Goal: Task Accomplishment & Management: Complete application form

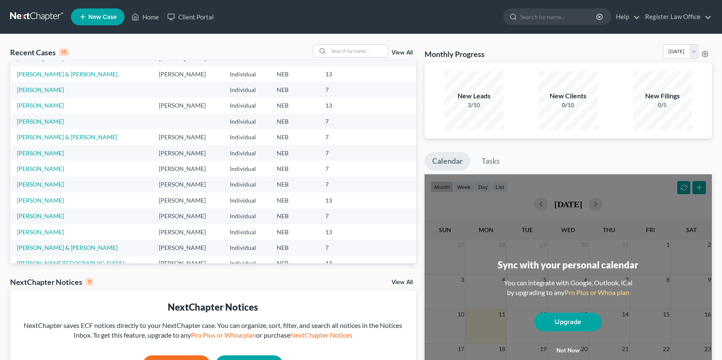
scroll to position [42, 0]
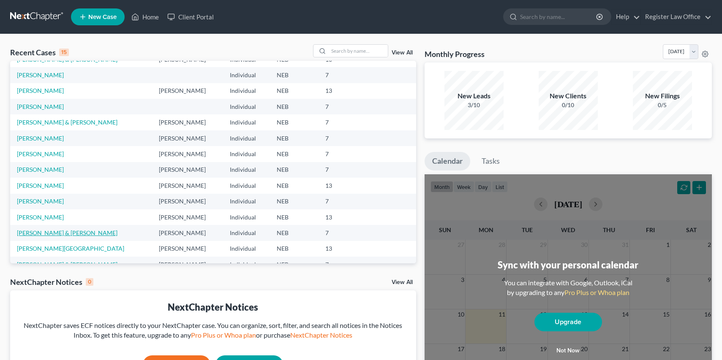
click at [57, 231] on link "[PERSON_NAME] & [PERSON_NAME]" at bounding box center [67, 232] width 100 height 7
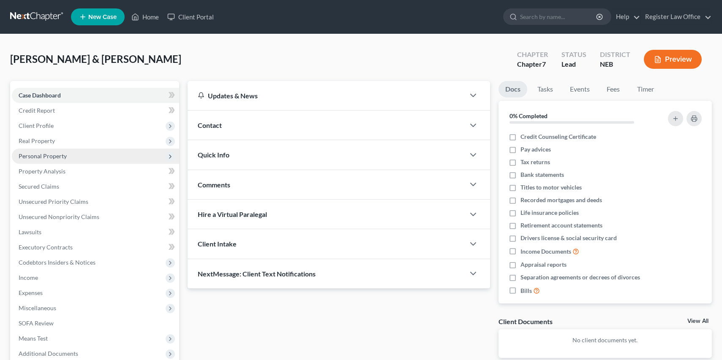
click at [51, 157] on span "Personal Property" at bounding box center [43, 155] width 48 height 7
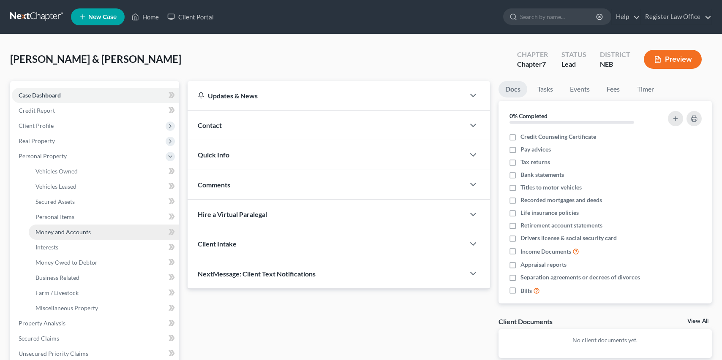
click at [83, 233] on span "Money and Accounts" at bounding box center [62, 231] width 55 height 7
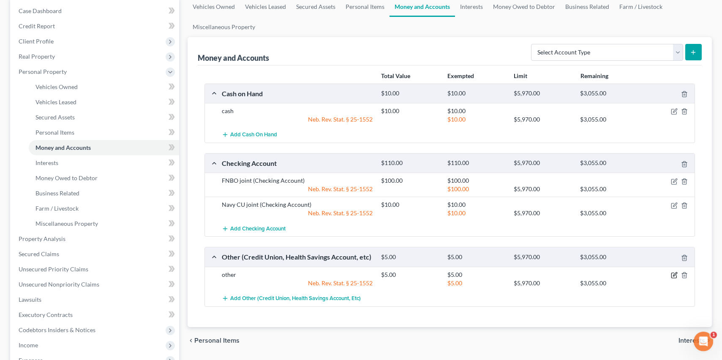
click at [674, 275] on icon "button" at bounding box center [674, 275] width 7 height 7
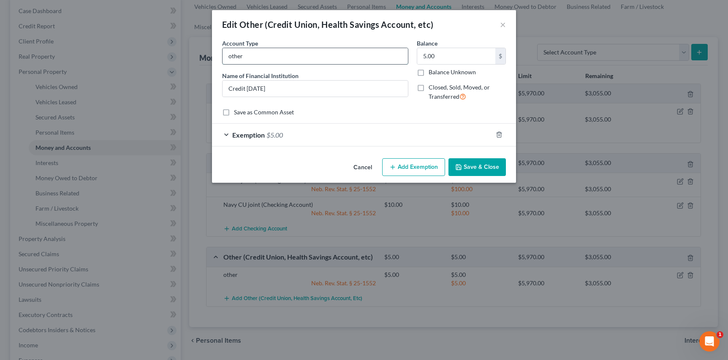
click at [250, 57] on input "other" at bounding box center [315, 56] width 185 height 16
click at [502, 24] on button "×" at bounding box center [503, 24] width 6 height 10
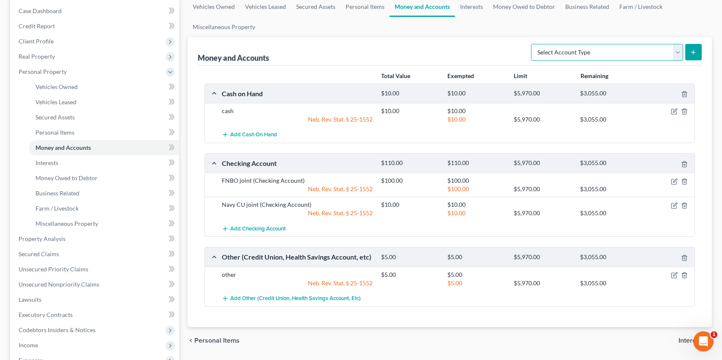
click at [580, 49] on select "Select Account Type Brokerage Cash on Hand Certificates of Deposit Checking Acc…" at bounding box center [607, 52] width 152 height 17
select select "other"
click at [532, 44] on select "Select Account Type Brokerage Cash on Hand Certificates of Deposit Checking Acc…" at bounding box center [607, 52] width 152 height 17
click at [692, 51] on icon "submit" at bounding box center [693, 52] width 7 height 7
click at [691, 51] on icon "submit" at bounding box center [693, 52] width 7 height 7
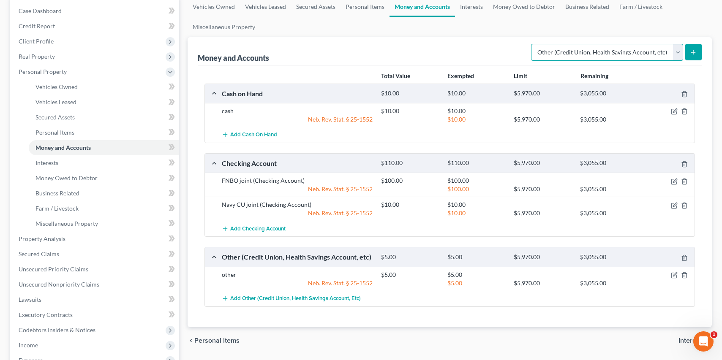
click at [604, 50] on select "Select Account Type Brokerage Cash on Hand Certificates of Deposit Checking Acc…" at bounding box center [607, 52] width 152 height 17
click at [692, 47] on button "submit" at bounding box center [693, 52] width 16 height 16
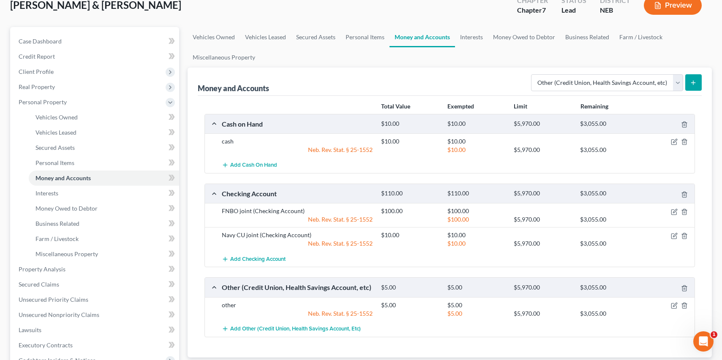
scroll to position [42, 0]
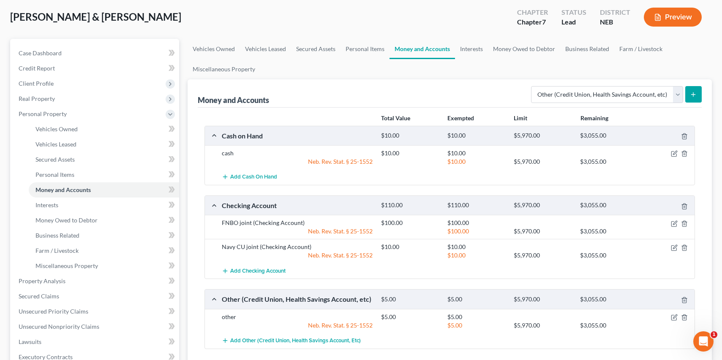
click at [690, 94] on icon "submit" at bounding box center [693, 94] width 7 height 7
click at [463, 50] on link "Interests" at bounding box center [471, 49] width 33 height 20
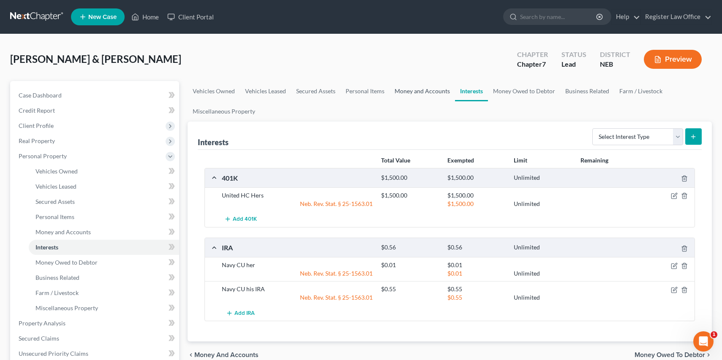
click at [421, 90] on link "Money and Accounts" at bounding box center [421, 91] width 65 height 20
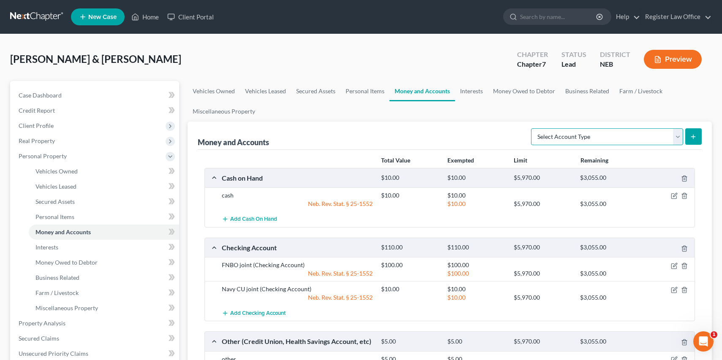
click at [617, 136] on select "Select Account Type Brokerage Cash on Hand Certificates of Deposit Checking Acc…" at bounding box center [607, 136] width 152 height 17
select select "other"
click at [532, 128] on select "Select Account Type Brokerage Cash on Hand Certificates of Deposit Checking Acc…" at bounding box center [607, 136] width 152 height 17
click at [689, 133] on button "submit" at bounding box center [693, 136] width 16 height 16
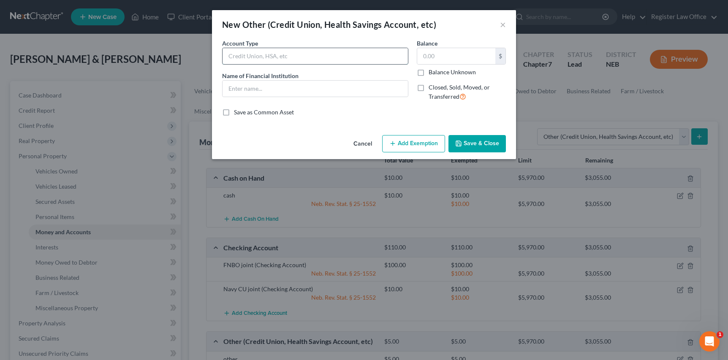
click at [291, 58] on input "text" at bounding box center [315, 56] width 185 height 16
type input "HSA"
type input "Optum Bank"
click at [456, 58] on input "text" at bounding box center [456, 56] width 78 height 16
type input "3,041.00"
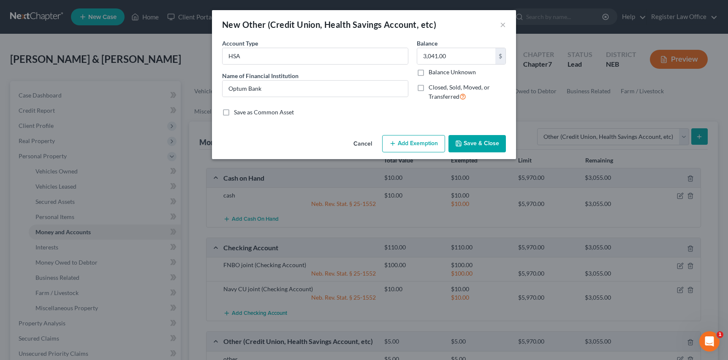
click at [406, 147] on button "Add Exemption" at bounding box center [413, 144] width 63 height 18
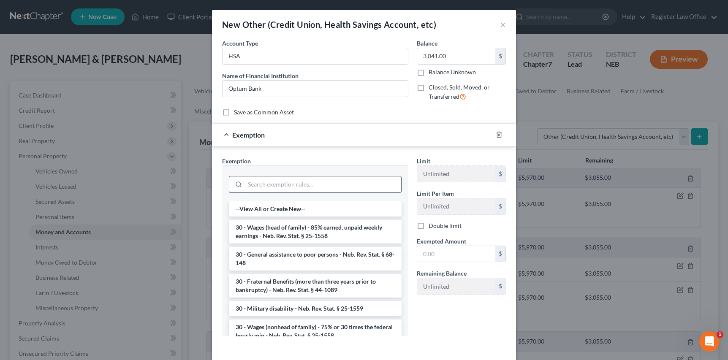
click at [324, 184] on input "search" at bounding box center [323, 184] width 156 height 16
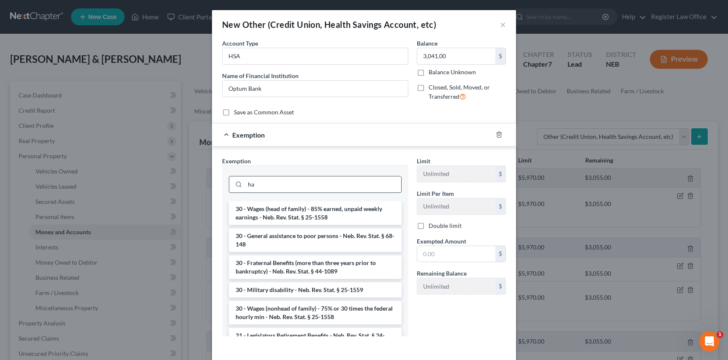
type input "h"
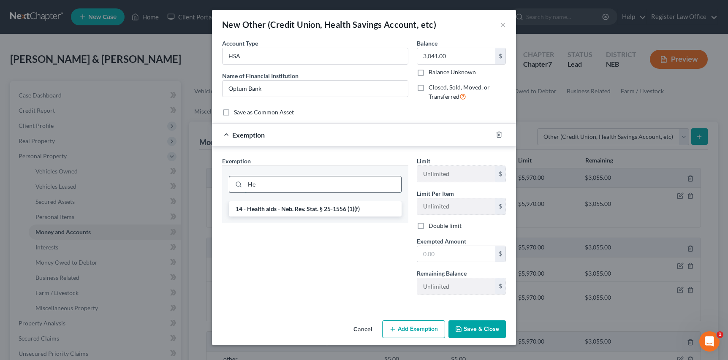
type input "H"
type input "wil"
click at [315, 212] on li "14 - Wildcard - Neb. Rev. Stat. § 25-1552" at bounding box center [315, 208] width 173 height 15
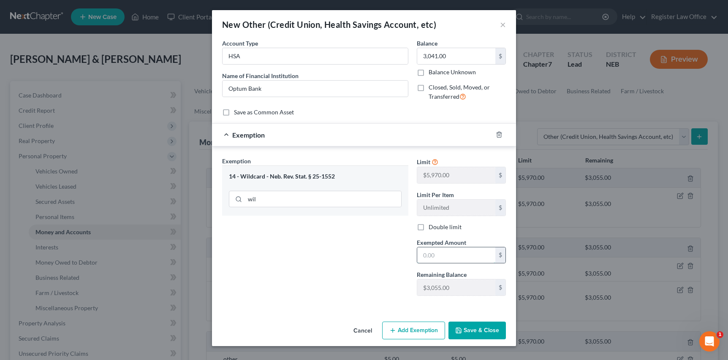
click at [443, 260] on input "text" at bounding box center [456, 255] width 78 height 16
type input "3,041"
drag, startPoint x: 355, startPoint y: 241, endPoint x: 361, endPoint y: 249, distance: 10.0
click at [356, 244] on div "Exemption Set must be selected for CA. Exemption * 14 - Wildcard - Neb. Rev. St…" at bounding box center [315, 230] width 195 height 146
click at [486, 330] on button "Save & Close" at bounding box center [476, 331] width 57 height 18
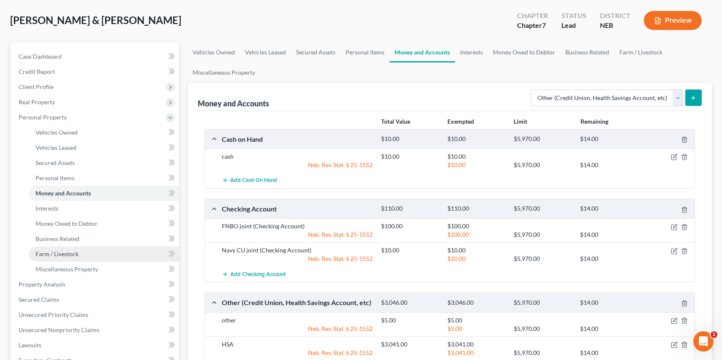
scroll to position [127, 0]
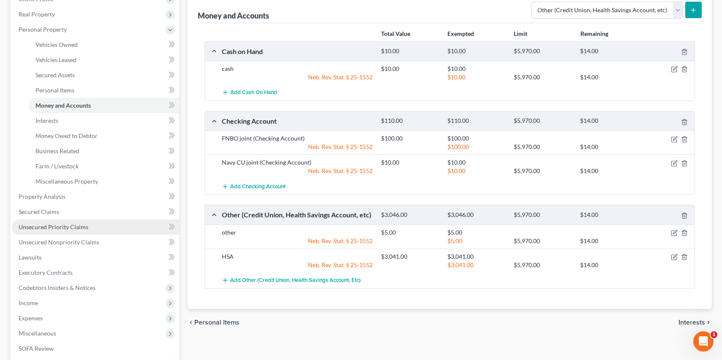
click at [56, 228] on span "Unsecured Priority Claims" at bounding box center [54, 226] width 70 height 7
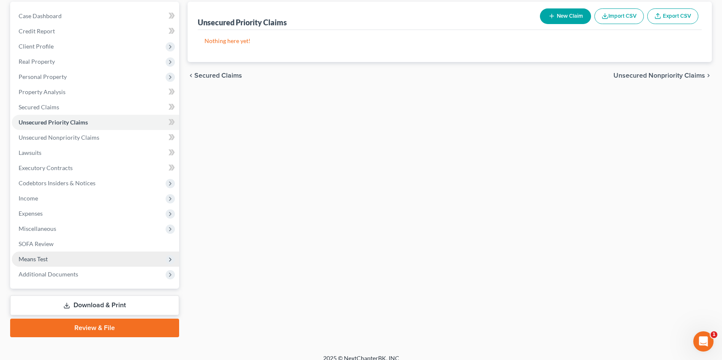
scroll to position [89, 0]
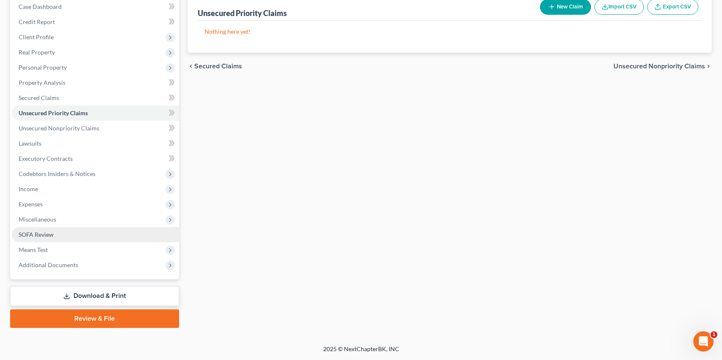
click at [38, 238] on span "SOFA Review" at bounding box center [36, 234] width 35 height 7
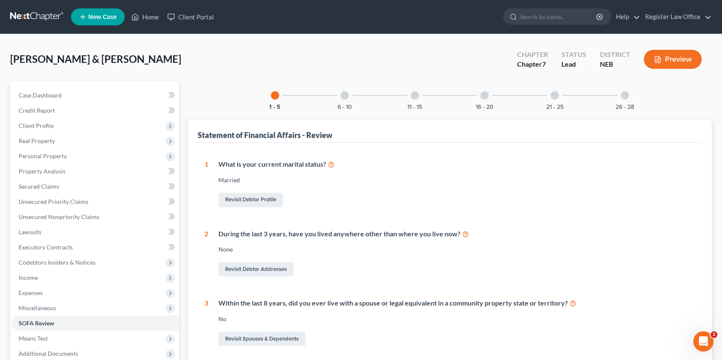
click at [479, 96] on div "16 - 20" at bounding box center [484, 95] width 29 height 29
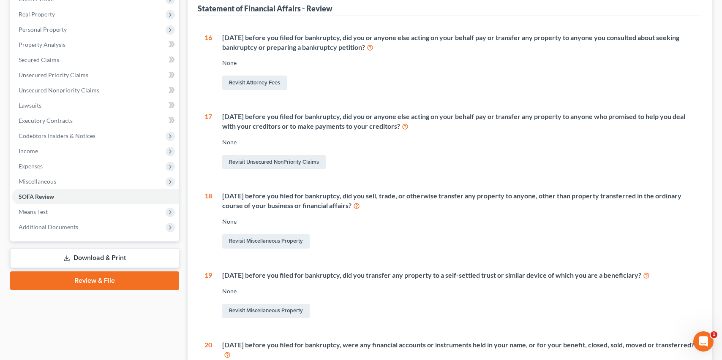
scroll to position [84, 0]
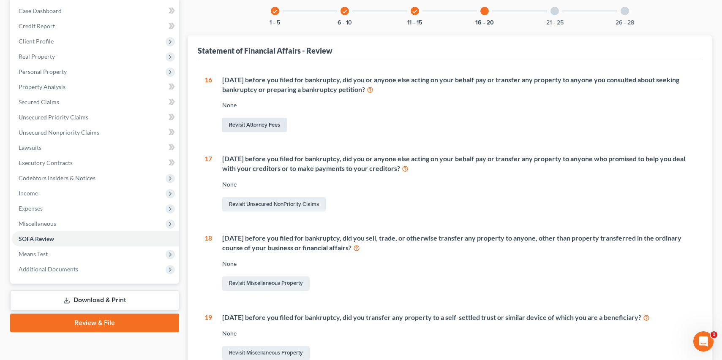
click at [253, 128] on link "Revisit Attorney Fees" at bounding box center [254, 125] width 65 height 14
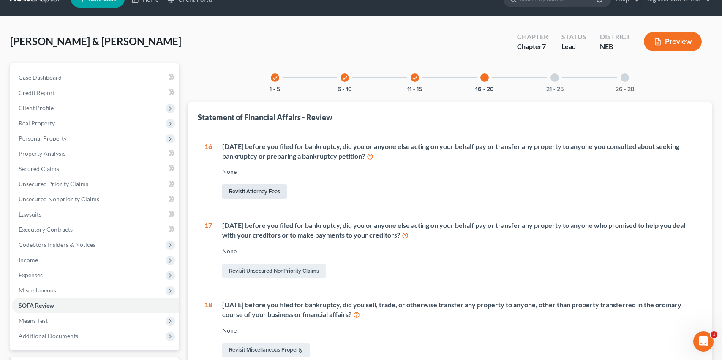
select select "0"
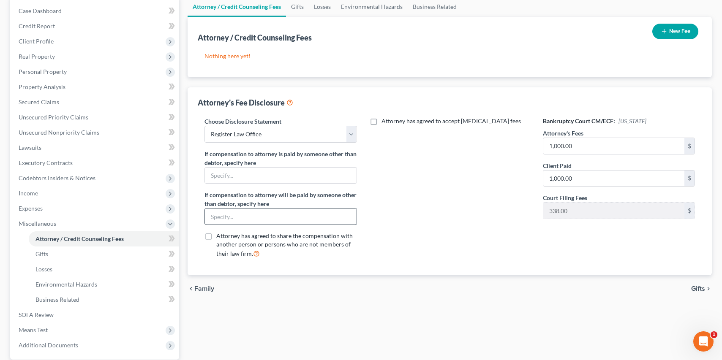
scroll to position [0, 0]
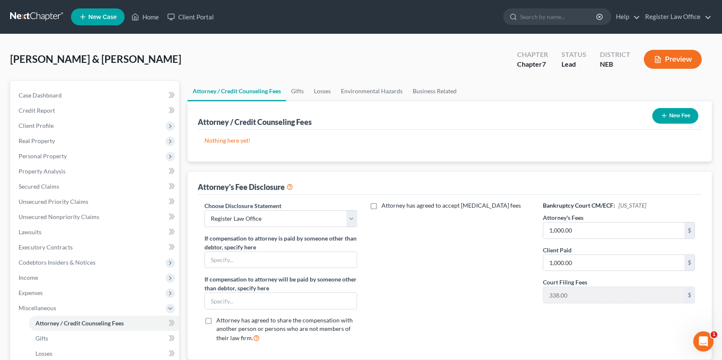
click at [668, 60] on button "Preview" at bounding box center [672, 59] width 58 height 19
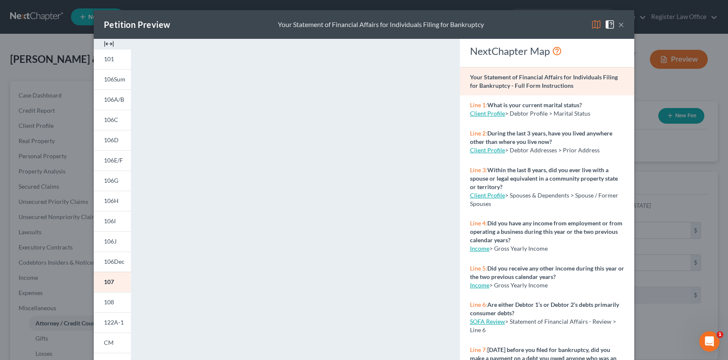
click at [618, 23] on button "×" at bounding box center [621, 24] width 6 height 10
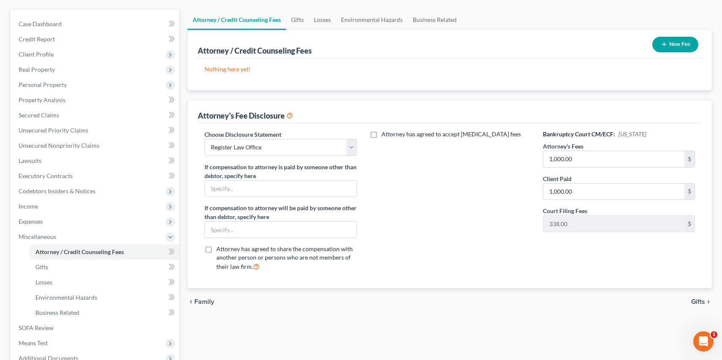
scroll to position [84, 0]
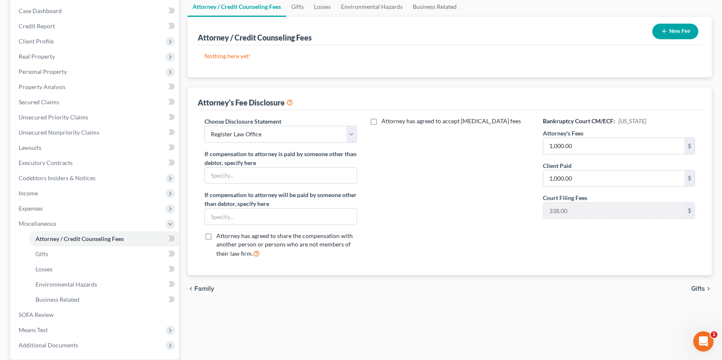
click at [381, 122] on label "Attorney has agreed to accept [MEDICAL_DATA] fees" at bounding box center [450, 121] width 139 height 8
click at [385, 122] on input "Attorney has agreed to accept [MEDICAL_DATA] fees" at bounding box center [387, 119] width 5 height 5
click at [385, 142] on input "text" at bounding box center [444, 141] width 141 height 16
click at [392, 200] on div "Attorney has agreed to accept [MEDICAL_DATA] fees $ Hourly Fee $" at bounding box center [449, 191] width 169 height 148
click at [381, 120] on label "Attorney has agreed to accept [MEDICAL_DATA] fees" at bounding box center [450, 121] width 139 height 8
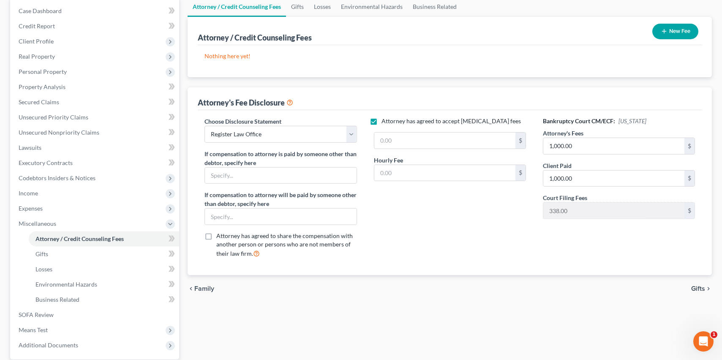
click at [385, 120] on input "Attorney has agreed to accept [MEDICAL_DATA] fees" at bounding box center [387, 119] width 5 height 5
checkbox input "false"
click at [406, 203] on div "Attorney has agreed to accept [MEDICAL_DATA] fees" at bounding box center [449, 191] width 169 height 148
click at [672, 31] on button "New Fee" at bounding box center [675, 32] width 46 height 16
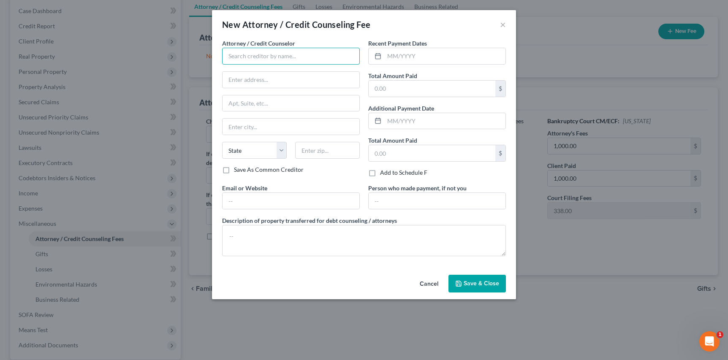
click at [257, 57] on input "text" at bounding box center [291, 56] width 138 height 17
type input "[PERSON_NAME]"
click at [401, 52] on input "text" at bounding box center [444, 56] width 121 height 16
type input "[DATE]"
click at [390, 90] on input "text" at bounding box center [432, 89] width 127 height 16
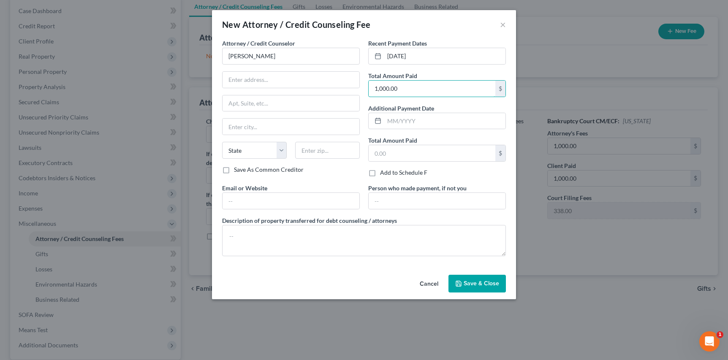
type input "1,000.00"
click at [364, 170] on div "Attorney / Credit Counselor * [PERSON_NAME] State [US_STATE] AK AR AZ CA CO [GE…" at bounding box center [291, 111] width 146 height 145
click at [384, 152] on input "text" at bounding box center [432, 153] width 127 height 16
type input "1,000.00"
click at [346, 181] on div "Attorney / Credit Counselor * [PERSON_NAME] State [US_STATE] AK AR AZ CA CO [GE…" at bounding box center [291, 111] width 146 height 145
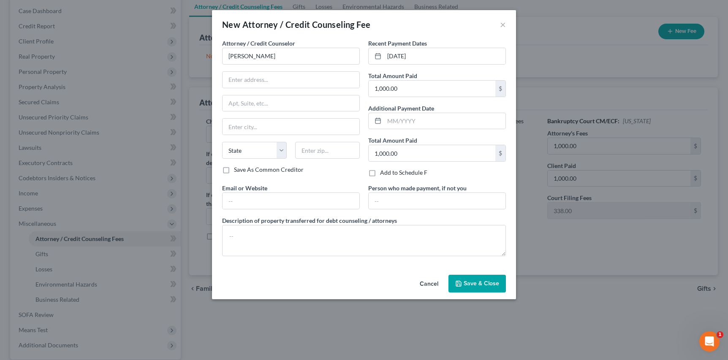
click at [472, 288] on button "Save & Close" at bounding box center [476, 284] width 57 height 18
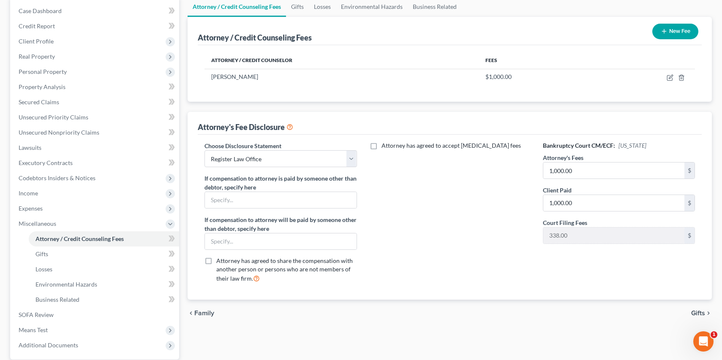
click at [685, 30] on button "New Fee" at bounding box center [675, 32] width 46 height 16
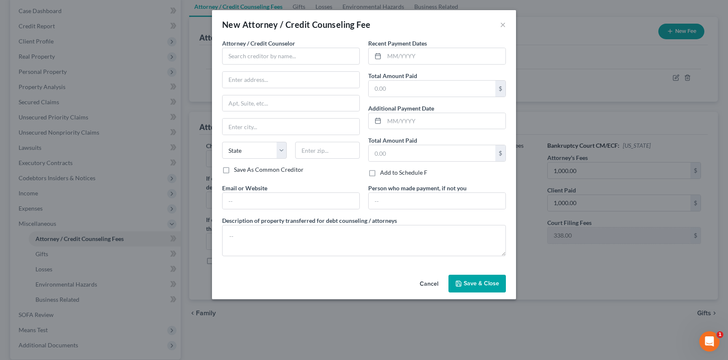
click at [473, 287] on button "Save & Close" at bounding box center [476, 284] width 57 height 18
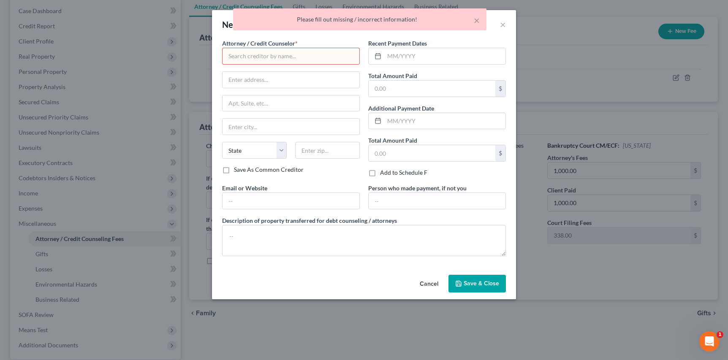
click at [272, 58] on input "text" at bounding box center [291, 56] width 138 height 17
click at [505, 24] on div "× Please fill out missing / incorrect information!" at bounding box center [360, 21] width 728 height 26
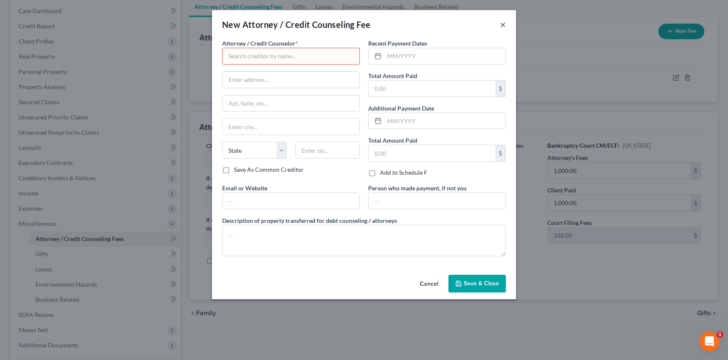
click at [502, 27] on button "×" at bounding box center [503, 24] width 6 height 10
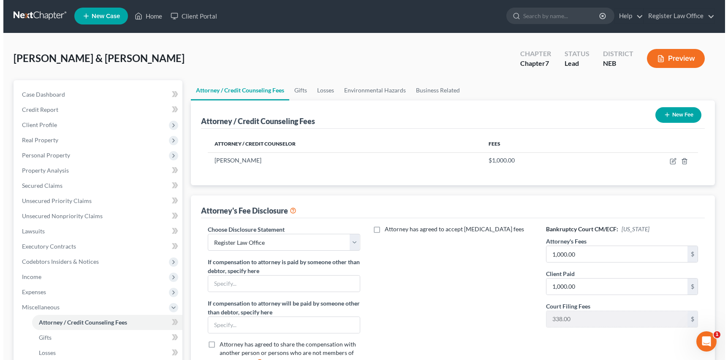
scroll to position [0, 0]
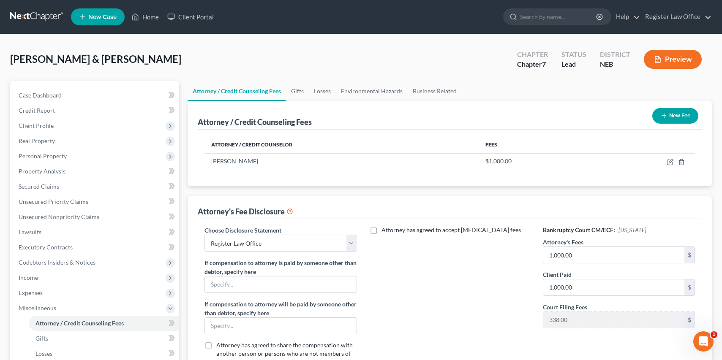
click at [671, 61] on button "Preview" at bounding box center [672, 59] width 58 height 19
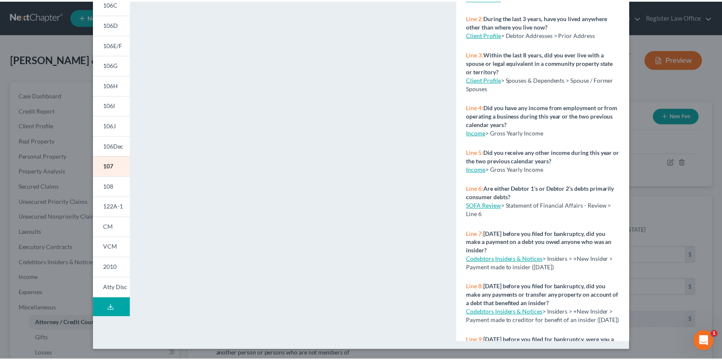
scroll to position [116, 0]
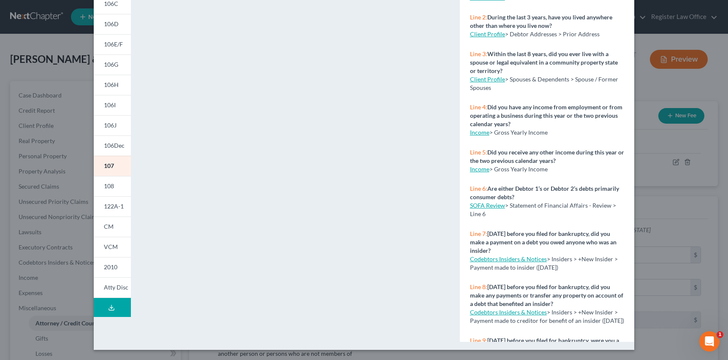
click at [668, 198] on div "Petition Preview Your Statement of Financial Affairs for Individuals Filing for…" at bounding box center [364, 180] width 728 height 360
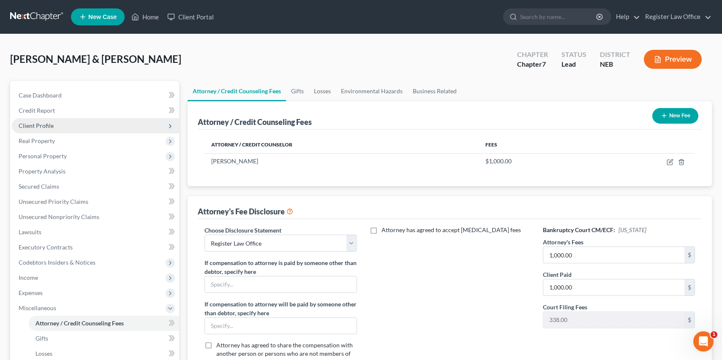
click at [52, 128] on span "Client Profile" at bounding box center [36, 125] width 35 height 7
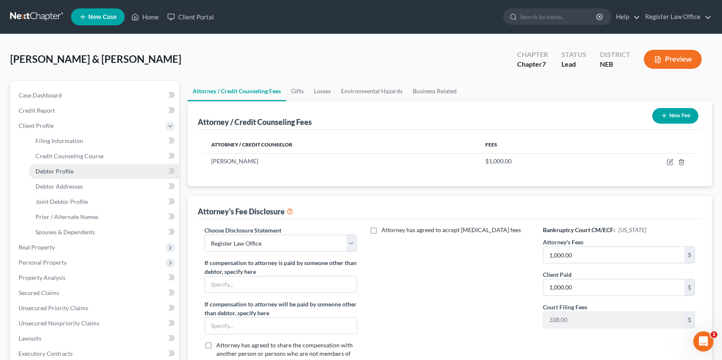
click at [76, 173] on link "Debtor Profile" at bounding box center [104, 171] width 150 height 15
select select "1"
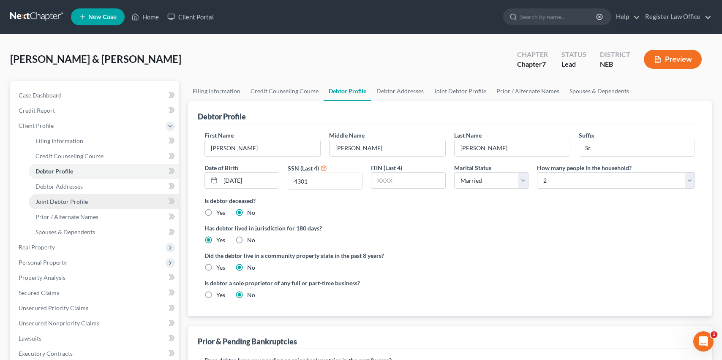
click at [67, 201] on span "Joint Debtor Profile" at bounding box center [61, 201] width 52 height 7
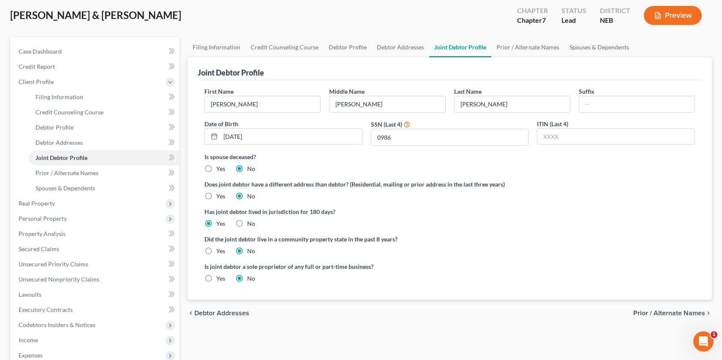
scroll to position [42, 0]
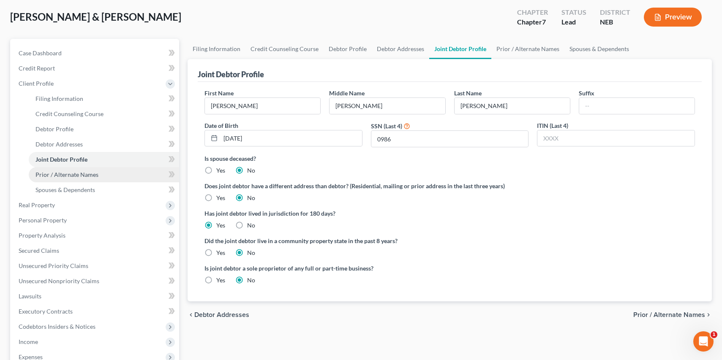
click at [106, 174] on link "Prior / Alternate Names" at bounding box center [104, 174] width 150 height 15
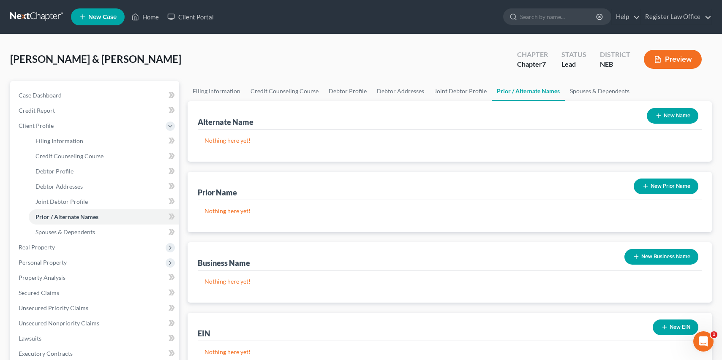
click at [242, 142] on p "Nothing here yet!" at bounding box center [449, 140] width 490 height 8
click at [77, 172] on link "Debtor Profile" at bounding box center [104, 171] width 150 height 15
select select "1"
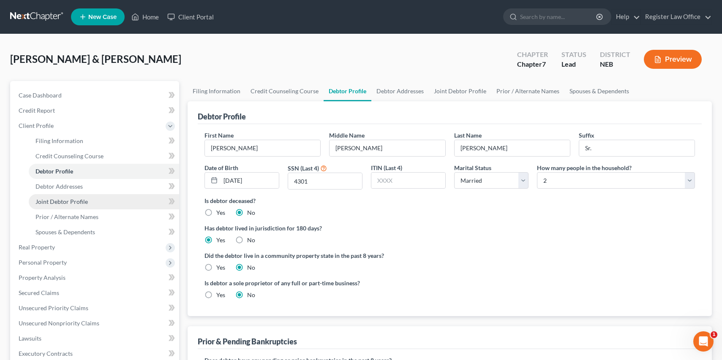
click at [76, 201] on span "Joint Debtor Profile" at bounding box center [61, 201] width 52 height 7
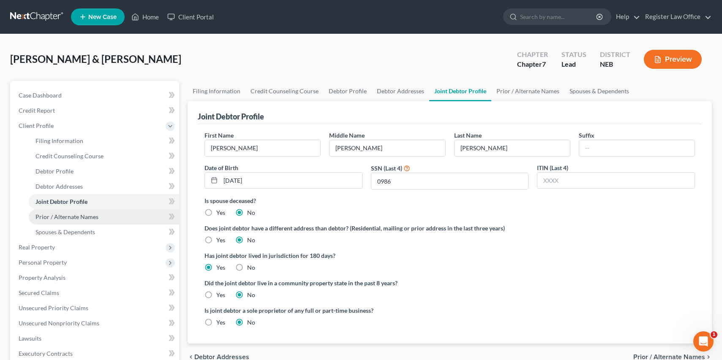
click at [75, 213] on span "Prior / Alternate Names" at bounding box center [66, 216] width 63 height 7
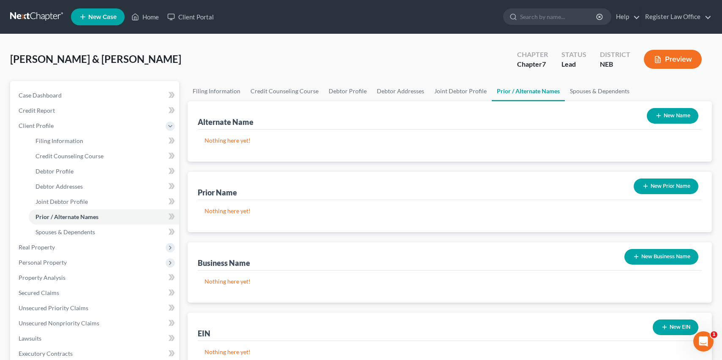
click at [681, 114] on button "New Name" at bounding box center [672, 116] width 52 height 16
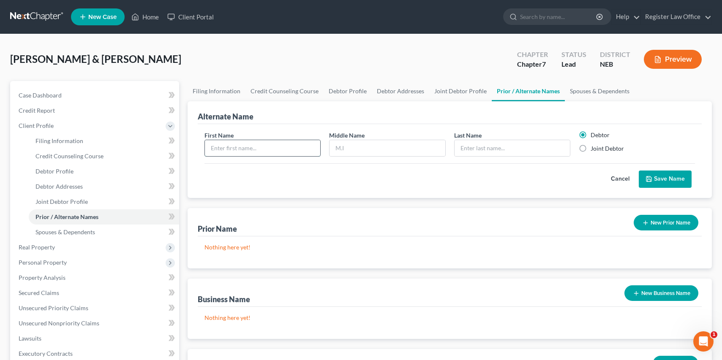
click at [247, 150] on input "text" at bounding box center [262, 148] width 115 height 16
type input "[PERSON_NAME]"
type input "L"
type input "[PERSON_NAME]"
click at [661, 178] on button "Save Name" at bounding box center [664, 180] width 53 height 18
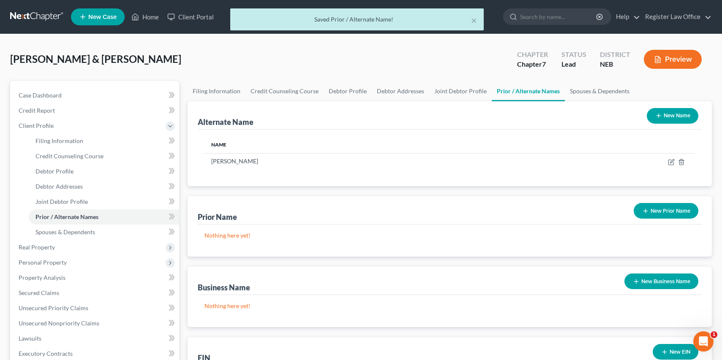
click at [665, 119] on button "New Name" at bounding box center [672, 116] width 52 height 16
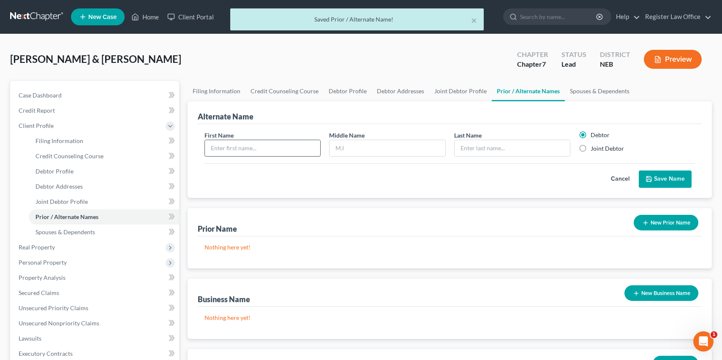
click at [248, 151] on input "text" at bounding box center [262, 148] width 115 height 16
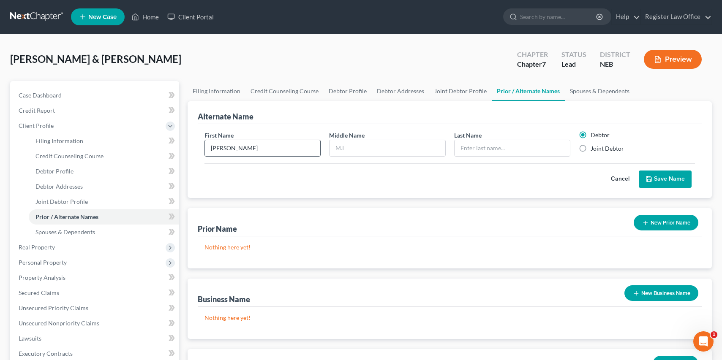
type input "[PERSON_NAME]"
click at [668, 180] on button "Save Name" at bounding box center [664, 180] width 53 height 18
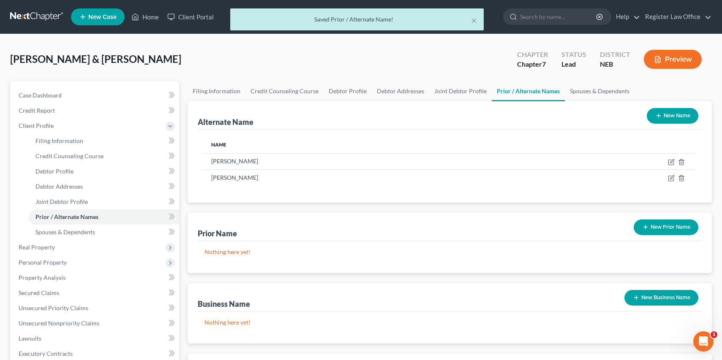
click at [661, 117] on button "New Name" at bounding box center [672, 116] width 52 height 16
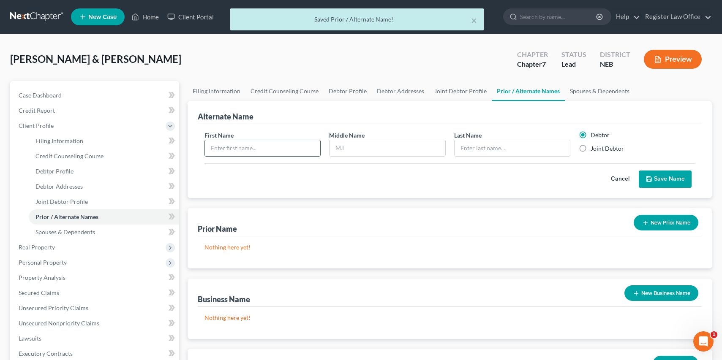
click at [239, 146] on input "text" at bounding box center [262, 148] width 115 height 16
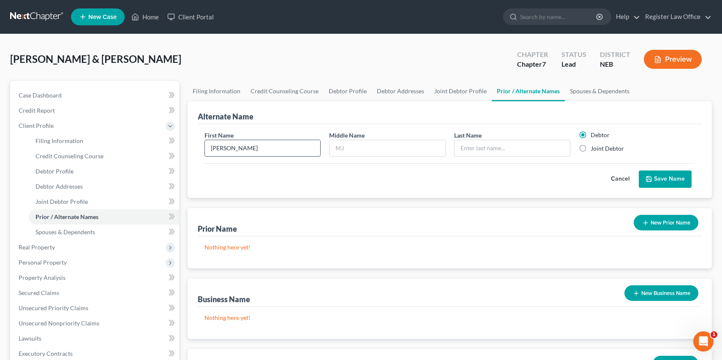
type input "[PERSON_NAME]"
type input "m"
type input "[PERSON_NAME]"
click at [657, 178] on button "Save Name" at bounding box center [664, 180] width 53 height 18
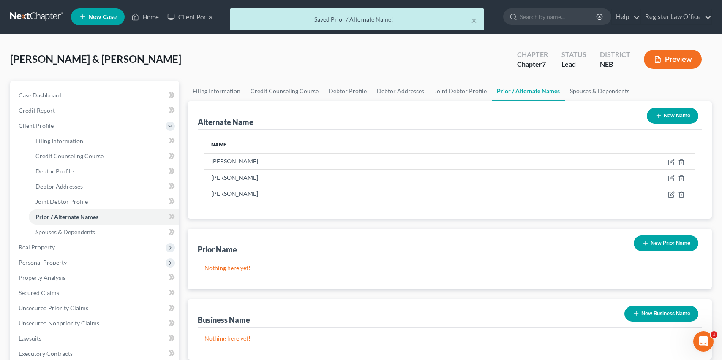
click at [660, 114] on icon "button" at bounding box center [658, 115] width 7 height 7
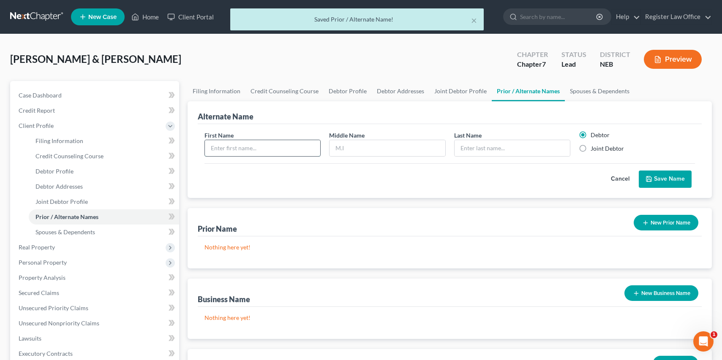
click at [264, 155] on input "text" at bounding box center [262, 148] width 115 height 16
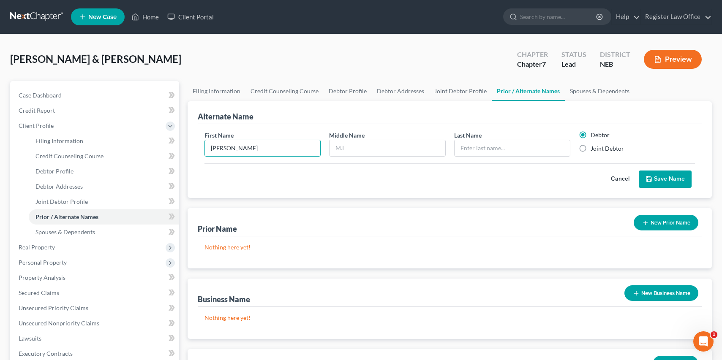
type input "[PERSON_NAME]"
type input "A"
type input "m"
type input "[PERSON_NAME]"
click at [590, 148] on label "Joint Debtor" at bounding box center [606, 148] width 33 height 8
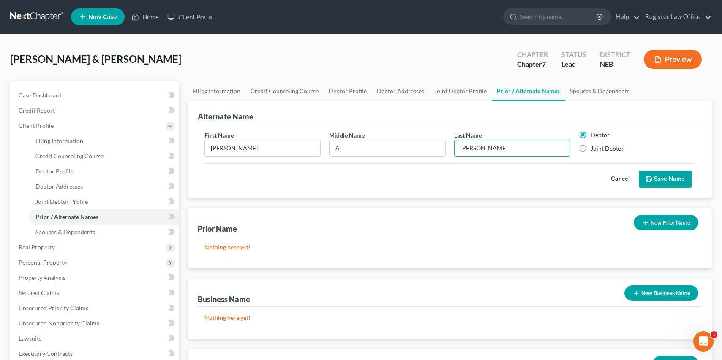
click at [594, 148] on input "Joint Debtor" at bounding box center [596, 146] width 5 height 5
radio input "true"
radio input "false"
click at [646, 171] on button "Save Name" at bounding box center [664, 180] width 53 height 18
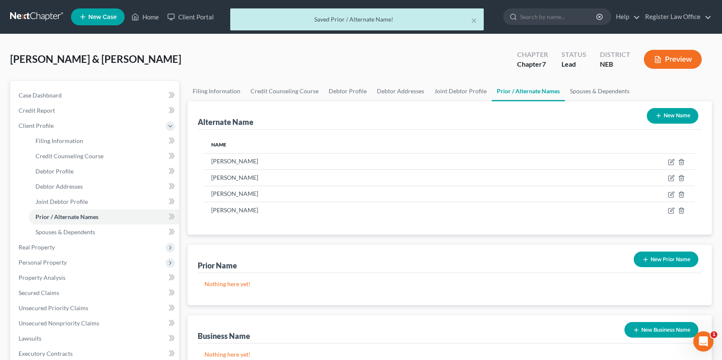
click at [679, 119] on button "New Name" at bounding box center [672, 116] width 52 height 16
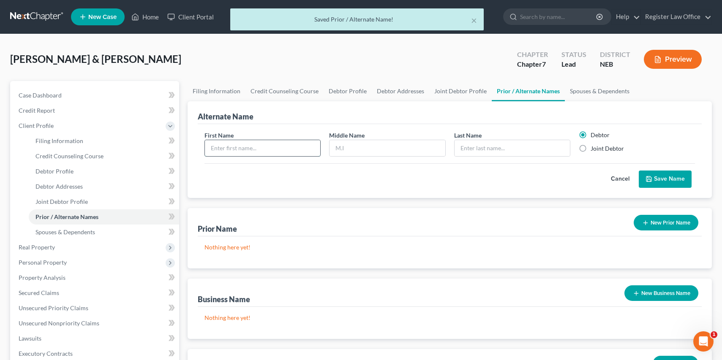
click at [274, 152] on input "text" at bounding box center [262, 148] width 115 height 16
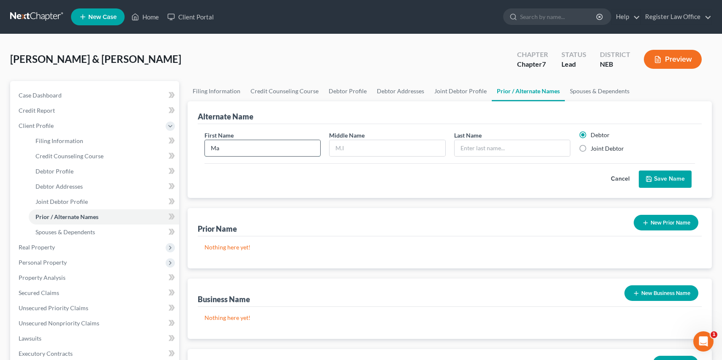
type input "M"
type input "k"
type input "[PERSON_NAME]"
click at [590, 148] on label "Joint Debtor" at bounding box center [606, 148] width 33 height 8
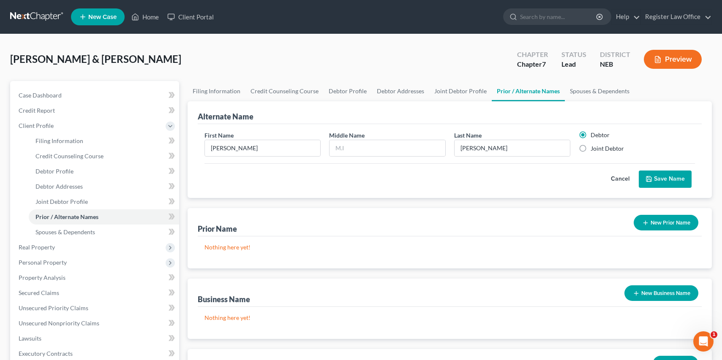
click at [594, 148] on input "Joint Debtor" at bounding box center [596, 146] width 5 height 5
radio input "true"
radio input "false"
click at [666, 179] on button "Save Name" at bounding box center [664, 180] width 53 height 18
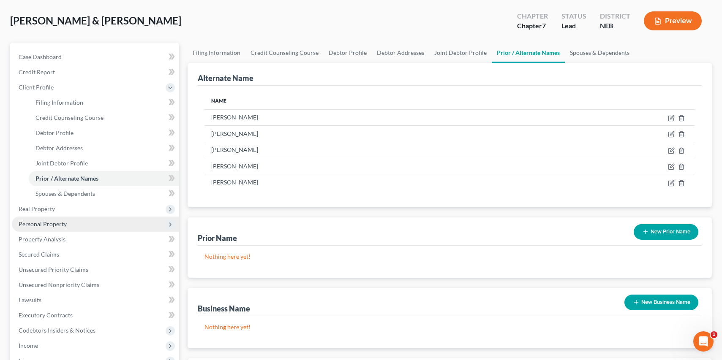
scroll to position [127, 0]
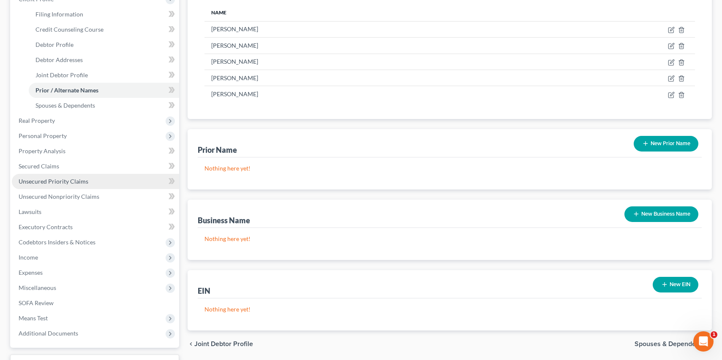
click at [52, 182] on span "Unsecured Priority Claims" at bounding box center [54, 181] width 70 height 7
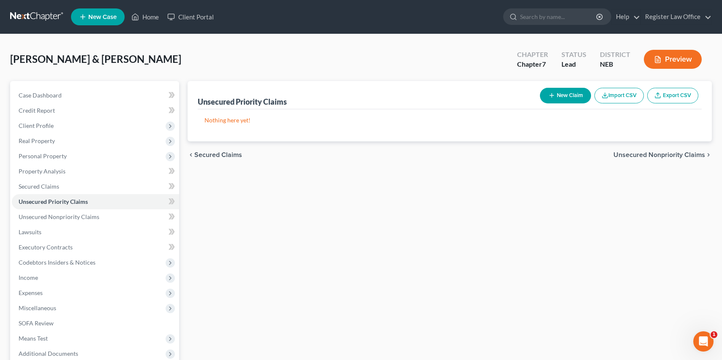
click at [553, 95] on icon "button" at bounding box center [551, 95] width 7 height 7
select select "2"
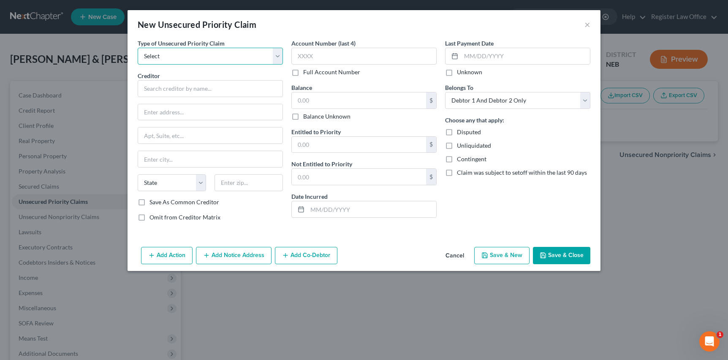
click at [166, 60] on select "Select Taxes & Other Government Units Domestic Support Obligations Extensions o…" at bounding box center [210, 56] width 145 height 17
select select "0"
click at [138, 48] on select "Select Taxes & Other Government Units Domestic Support Obligations Extensions o…" at bounding box center [210, 56] width 145 height 17
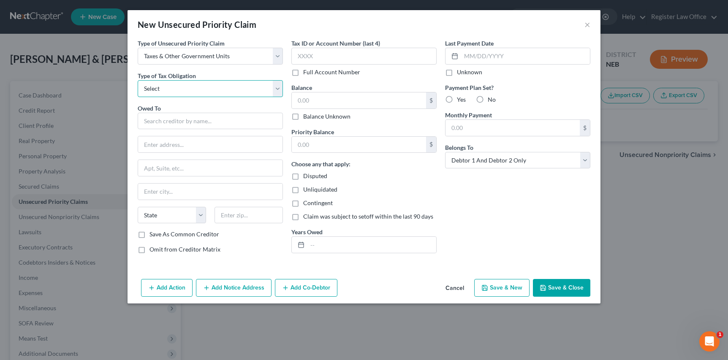
click at [161, 86] on select "Select Federal City State Franchise Tax Board Other" at bounding box center [210, 88] width 145 height 17
select select "0"
click at [138, 80] on select "Select Federal City State Franchise Tax Board Other" at bounding box center [210, 88] width 145 height 17
click at [157, 119] on input "text" at bounding box center [210, 121] width 145 height 17
type input "I"
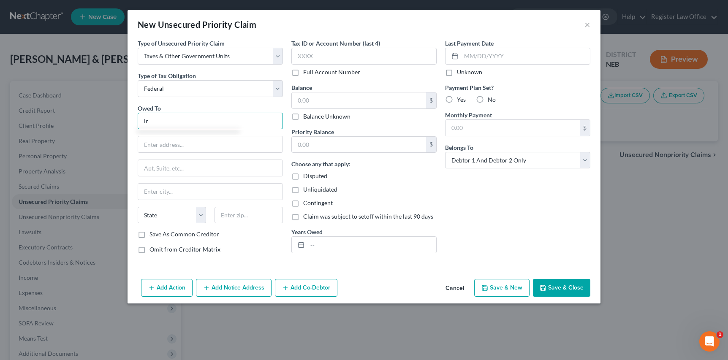
type input "i"
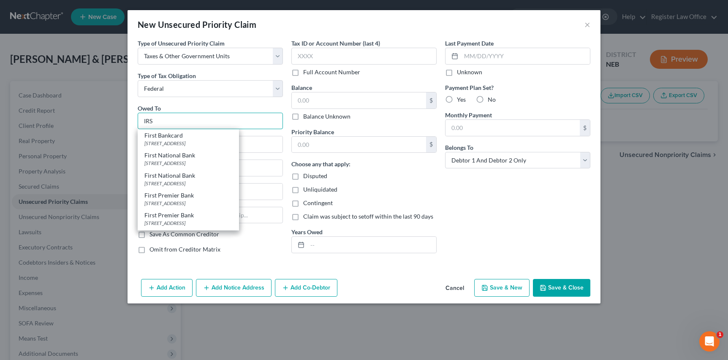
type input "IRS"
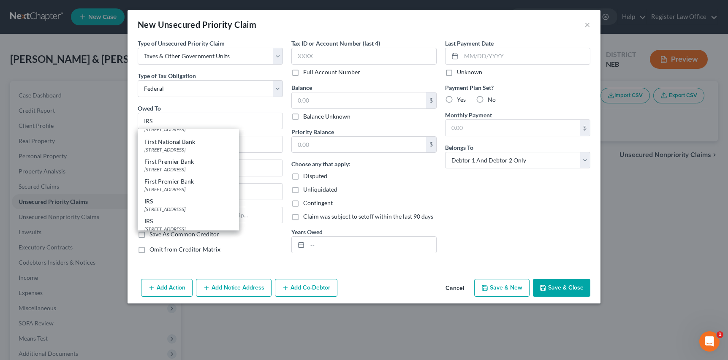
scroll to position [58, 0]
click at [162, 205] on div "[STREET_ADDRESS]" at bounding box center [188, 204] width 88 height 7
type input "PO Box 7346"
type input "Philidelphia"
select select "39"
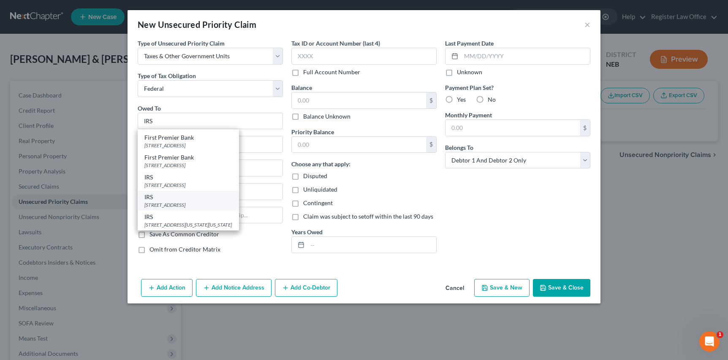
type input "19101-7346"
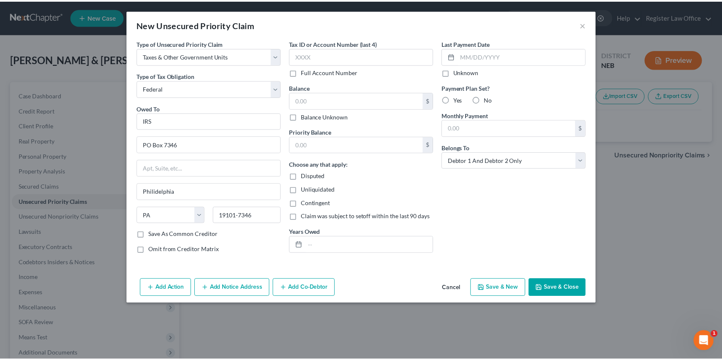
scroll to position [0, 0]
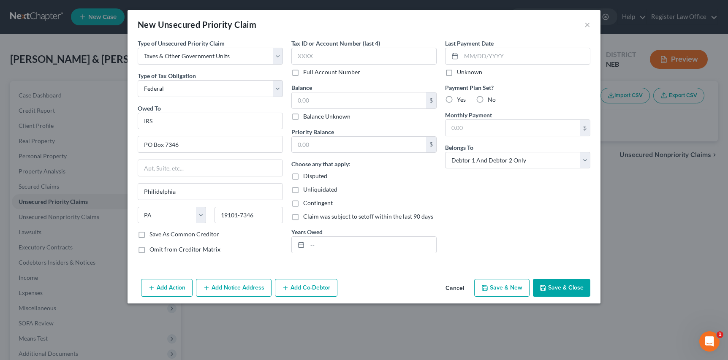
type input "IRS"
click at [311, 57] on input "text" at bounding box center [363, 56] width 145 height 17
click at [345, 104] on input "text" at bounding box center [359, 100] width 134 height 16
type input "205,323"
click at [318, 147] on input "text" at bounding box center [359, 145] width 134 height 16
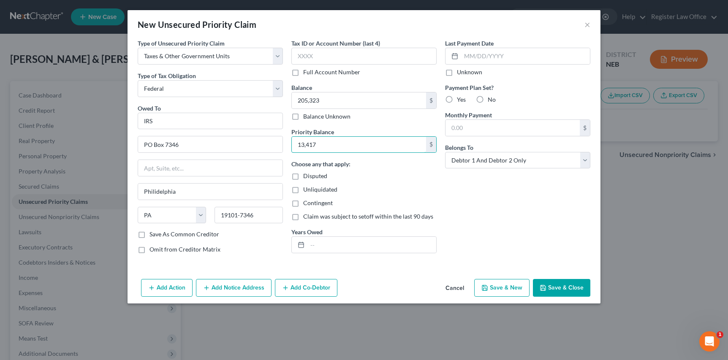
type input "13,417"
click at [412, 184] on div "Choose any that apply: Disputed Unliquidated Contingent Claim was subject to se…" at bounding box center [363, 190] width 145 height 61
click at [339, 242] on input "text" at bounding box center [371, 245] width 129 height 16
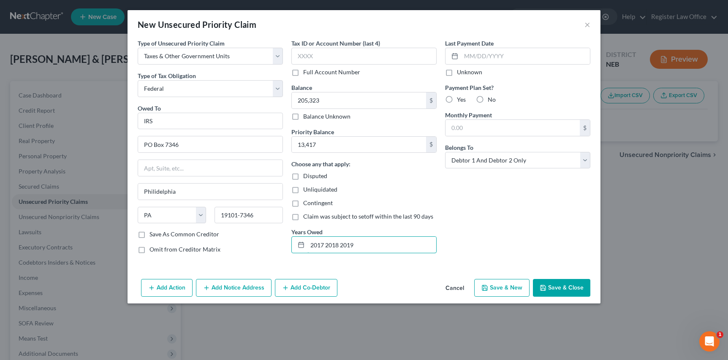
type input "2017 2018 2019"
click at [484, 227] on div "Last Payment Date Unknown Payment Plan Set? Yes No Monthly Payment $ Belongs To…" at bounding box center [518, 150] width 154 height 222
click at [553, 287] on button "Save & Close" at bounding box center [561, 288] width 57 height 18
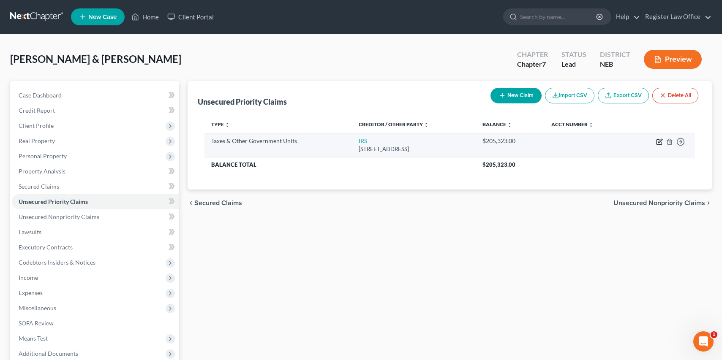
click at [657, 141] on icon "button" at bounding box center [659, 141] width 7 height 7
select select "0"
select select "39"
select select "2"
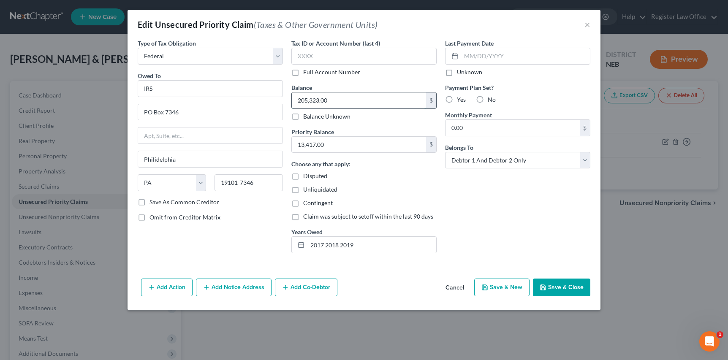
click at [342, 106] on input "205,323.00" at bounding box center [359, 100] width 134 height 16
type input "20,532.00"
click at [457, 182] on div "Last Payment Date Unknown Payment Plan Set? Yes No Monthly Payment 0.00 $ Belon…" at bounding box center [518, 149] width 154 height 221
click at [560, 285] on button "Save & Close" at bounding box center [561, 288] width 57 height 18
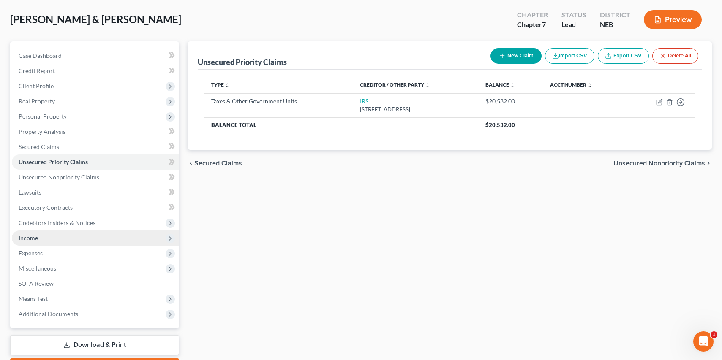
scroll to position [89, 0]
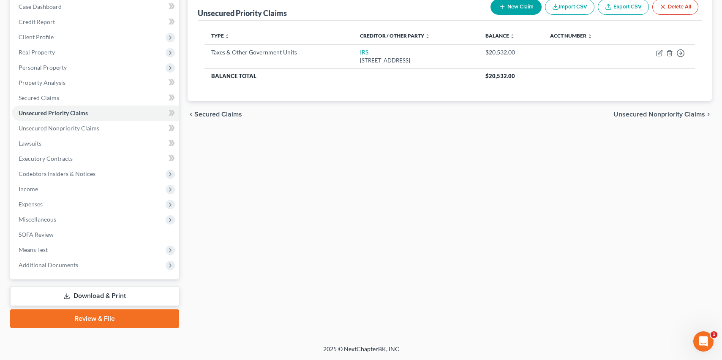
click at [99, 301] on link "Download & Print" at bounding box center [94, 296] width 169 height 20
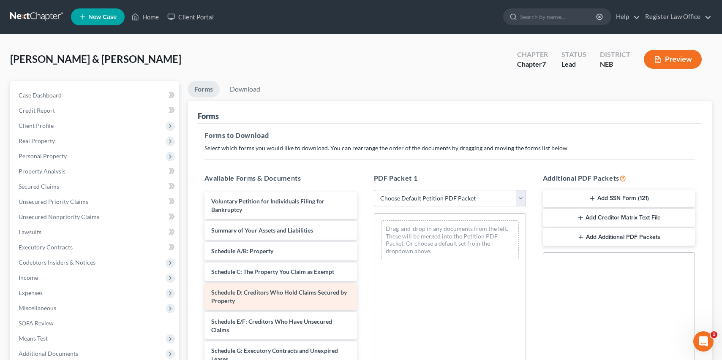
scroll to position [42, 0]
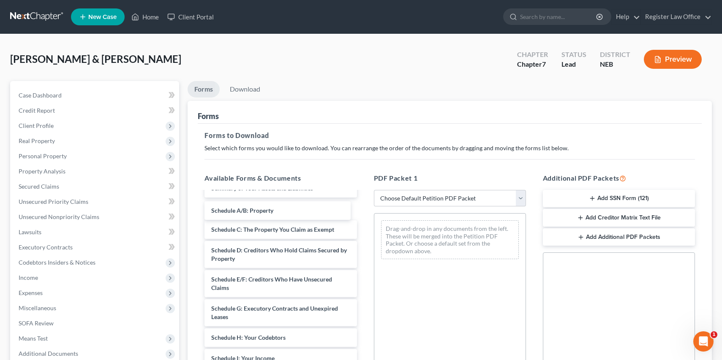
drag, startPoint x: 238, startPoint y: 212, endPoint x: 237, endPoint y: 219, distance: 7.6
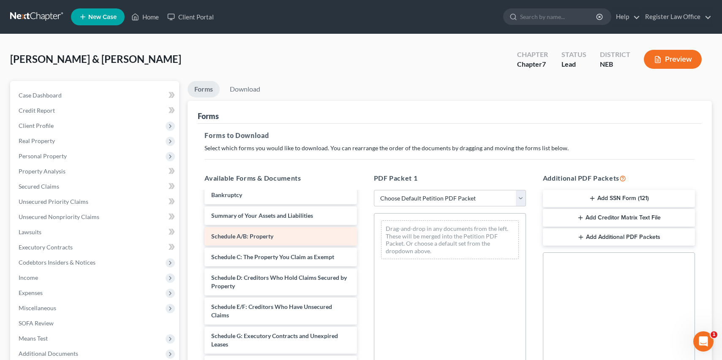
scroll to position [0, 0]
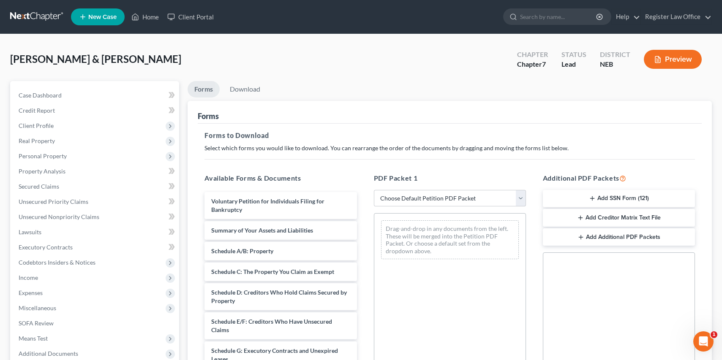
drag, startPoint x: 242, startPoint y: 198, endPoint x: 428, endPoint y: 243, distance: 192.1
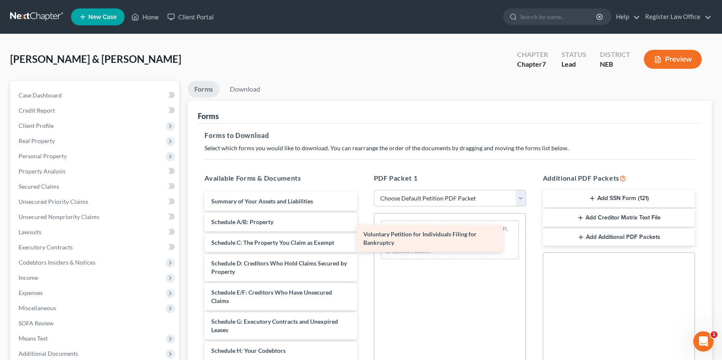
drag, startPoint x: 428, startPoint y: 243, endPoint x: 433, endPoint y: 234, distance: 10.4
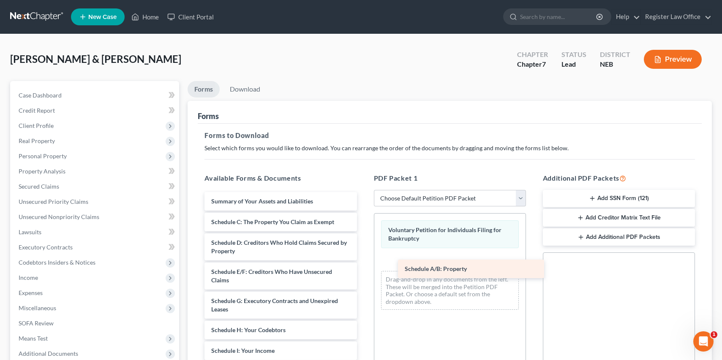
drag, startPoint x: 258, startPoint y: 221, endPoint x: 448, endPoint y: 266, distance: 194.6
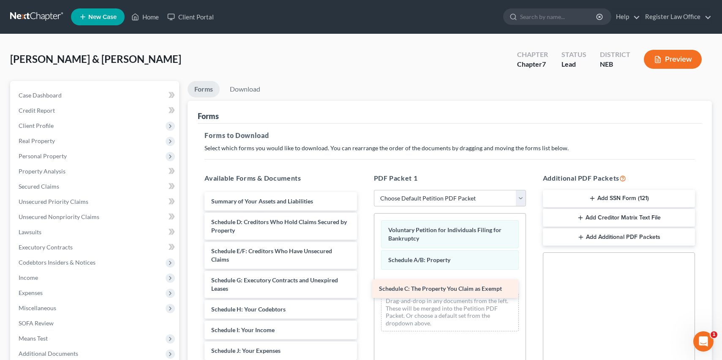
drag, startPoint x: 250, startPoint y: 216, endPoint x: 419, endPoint y: 278, distance: 180.2
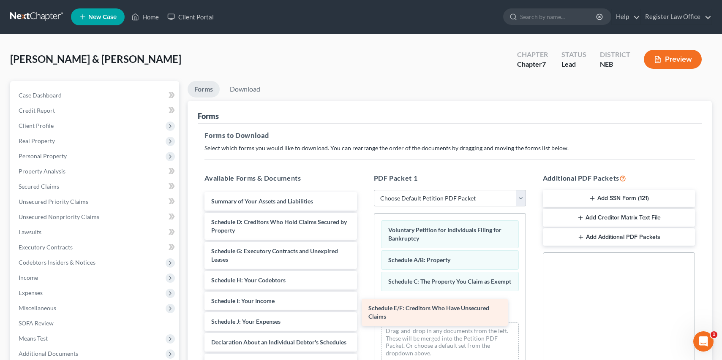
drag, startPoint x: 254, startPoint y: 250, endPoint x: 411, endPoint y: 307, distance: 167.1
click at [363, 307] on div "Schedule E/F: Creditors Who Have Unsecured Claims Summary of Your Assets and Li…" at bounding box center [281, 361] width 166 height 338
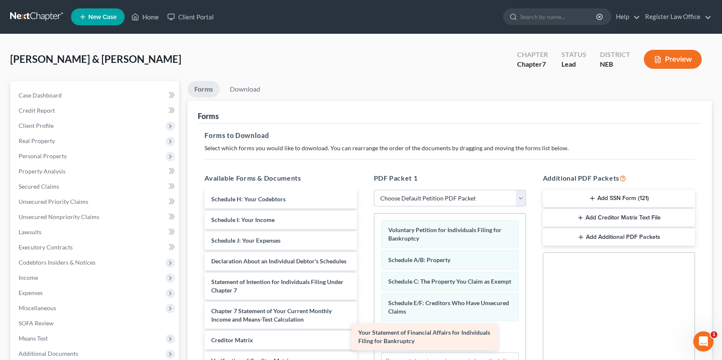
scroll to position [90, 0]
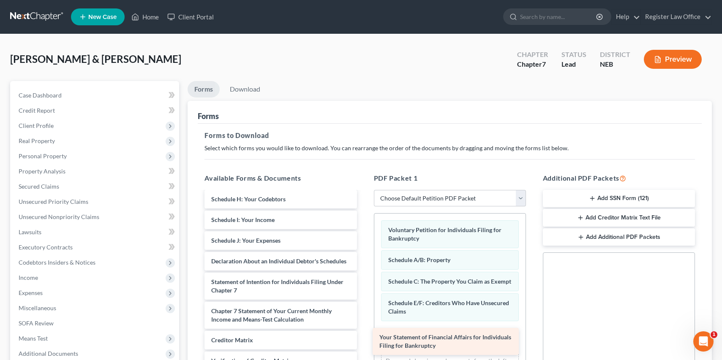
drag, startPoint x: 245, startPoint y: 255, endPoint x: 413, endPoint y: 339, distance: 188.1
click at [363, 339] on div "Your Statement of Financial Affairs for Individuals Filing for Bankruptcy Summa…" at bounding box center [281, 265] width 166 height 309
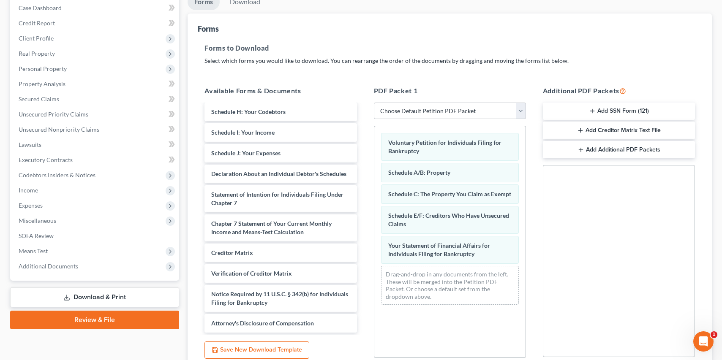
scroll to position [161, 0]
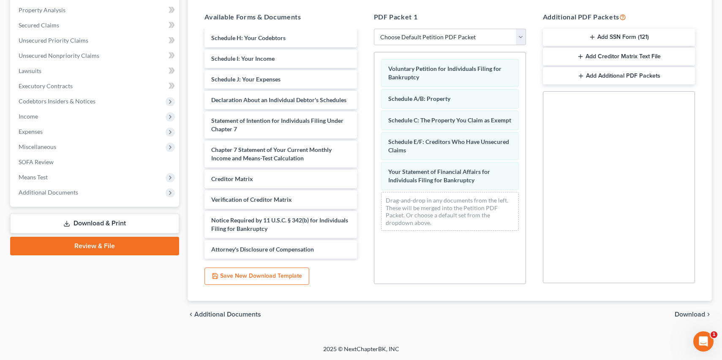
click at [686, 312] on span "Download" at bounding box center [689, 314] width 30 height 7
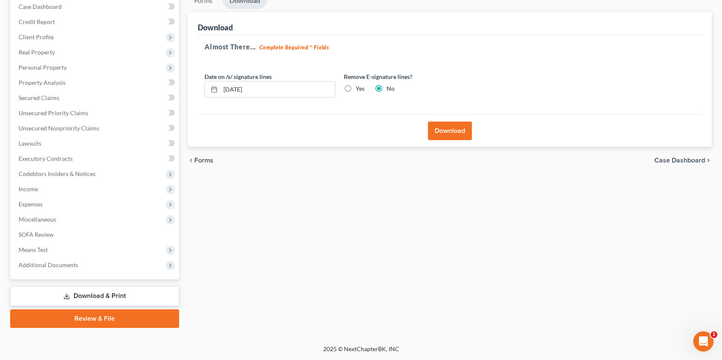
click at [454, 135] on button "Download" at bounding box center [450, 131] width 44 height 19
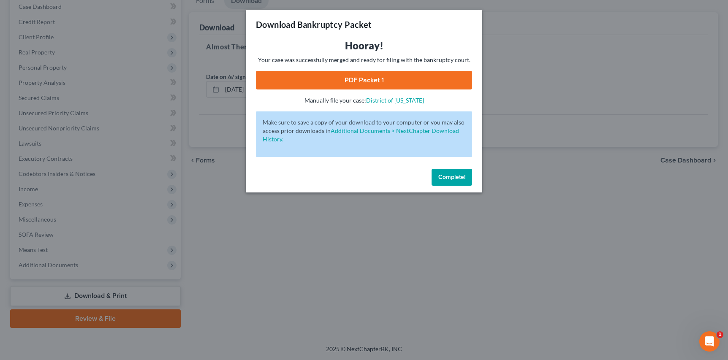
click at [380, 80] on link "PDF Packet 1" at bounding box center [364, 80] width 216 height 19
